Goal: Information Seeking & Learning: Check status

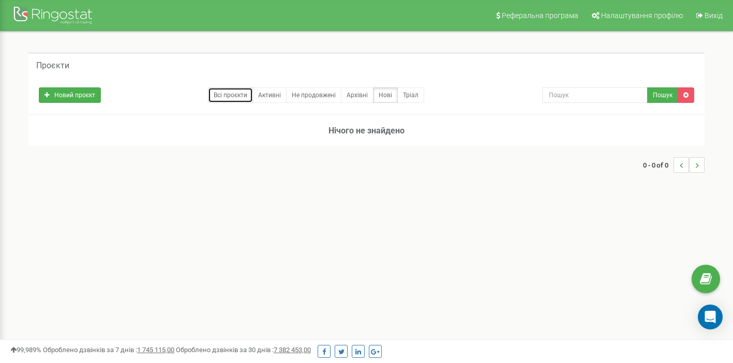
click at [225, 94] on link "Всі проєкти" at bounding box center [230, 95] width 45 height 16
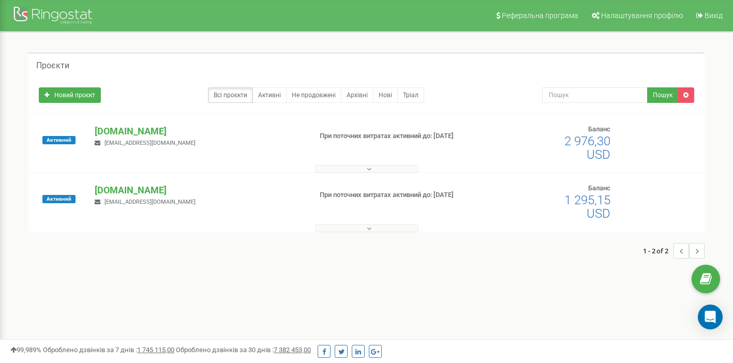
click at [344, 228] on button at bounding box center [366, 228] width 103 height 8
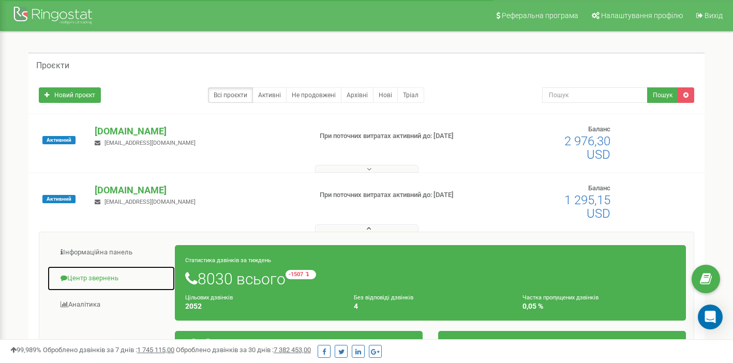
click at [100, 282] on link "Центр звернень" at bounding box center [111, 278] width 128 height 25
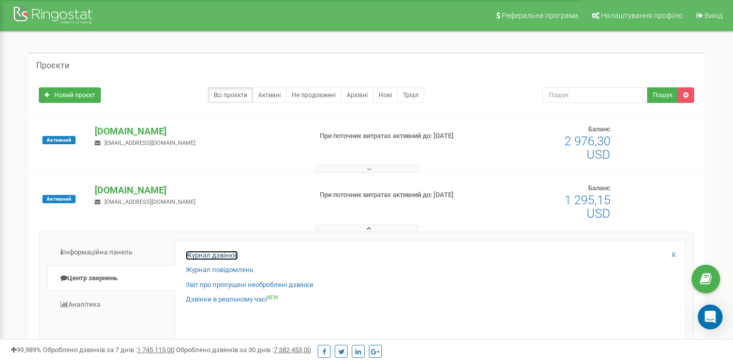
click at [210, 254] on link "Журнал дзвінків" at bounding box center [212, 256] width 52 height 10
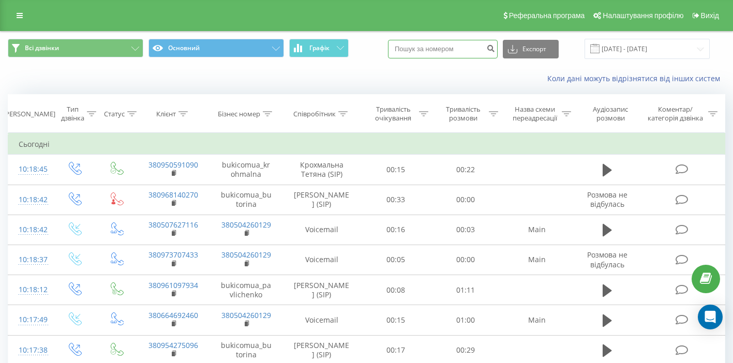
click at [428, 51] on input at bounding box center [443, 49] width 110 height 19
paste input "0995355992"
type input "0995355992"
click at [495, 46] on icon "submit" at bounding box center [490, 47] width 9 height 6
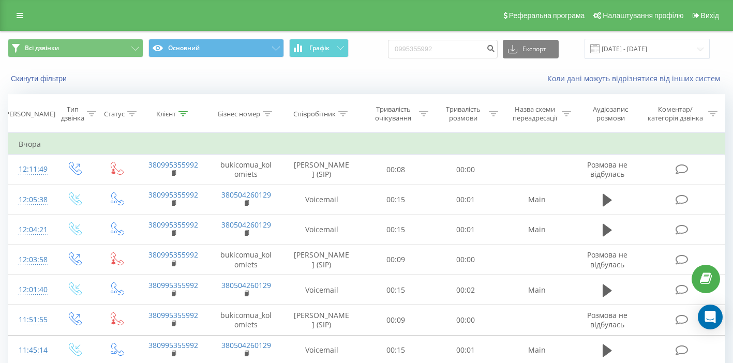
scroll to position [131, 0]
